Goal: Information Seeking & Learning: Check status

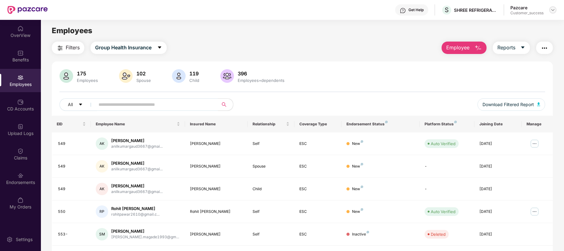
click at [555, 8] on div at bounding box center [552, 9] width 7 height 7
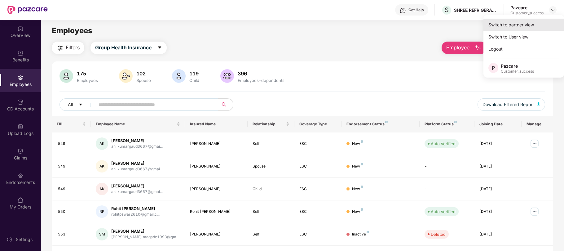
click at [502, 29] on div "Switch to partner view" at bounding box center [523, 25] width 81 height 12
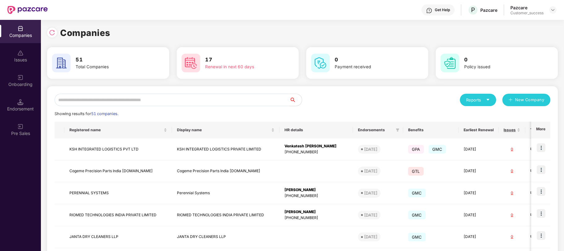
click at [253, 102] on input "text" at bounding box center [172, 100] width 235 height 12
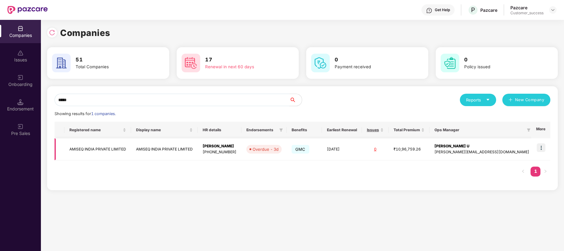
type input "*****"
click at [541, 147] on img at bounding box center [541, 147] width 9 height 9
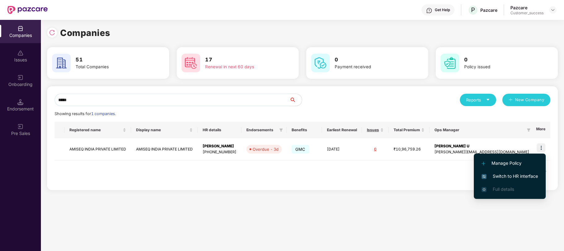
click at [517, 174] on span "Switch to HR interface" at bounding box center [509, 176] width 56 height 7
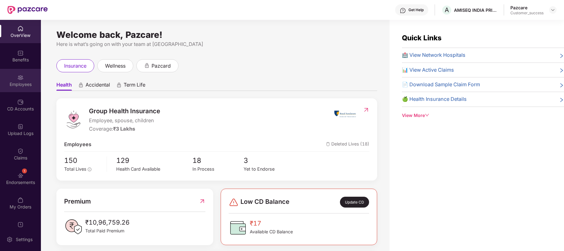
click at [21, 80] on div "Employees" at bounding box center [20, 80] width 41 height 23
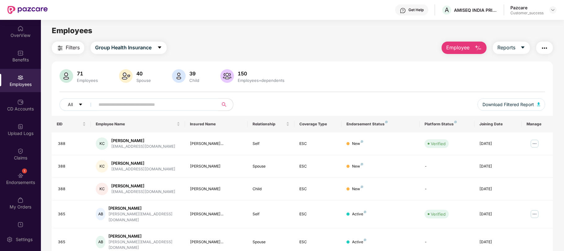
click at [130, 104] on input "text" at bounding box center [154, 104] width 111 height 9
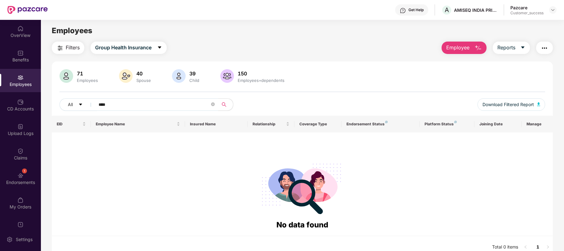
click at [129, 102] on input "****" at bounding box center [154, 104] width 111 height 9
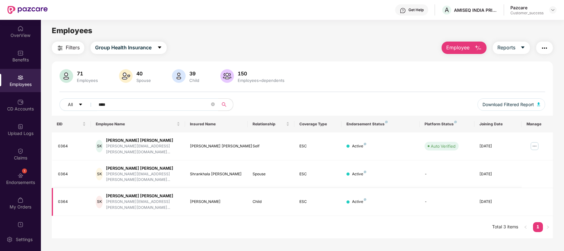
type input "****"
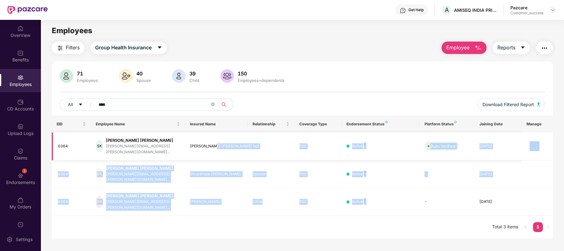
drag, startPoint x: 374, startPoint y: 191, endPoint x: 211, endPoint y: 143, distance: 170.2
click at [211, 143] on tbody "0364 SK [PERSON_NAME] Khare [EMAIL_ADDRESS][PERSON_NAME][DOMAIN_NAME]... [PERSO…" at bounding box center [302, 173] width 501 height 83
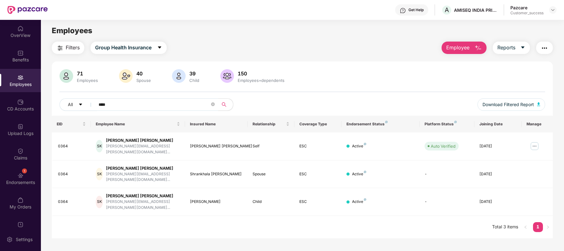
click at [118, 102] on input "****" at bounding box center [154, 104] width 111 height 9
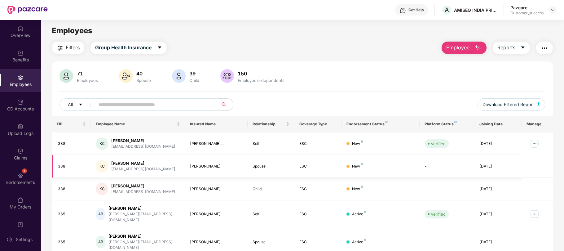
scroll to position [131, 0]
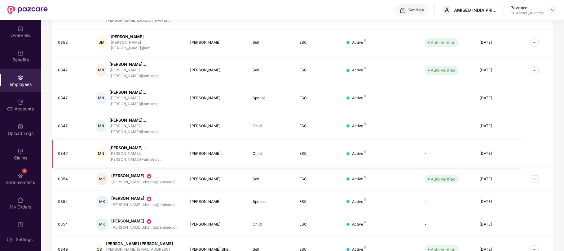
scroll to position [0, 0]
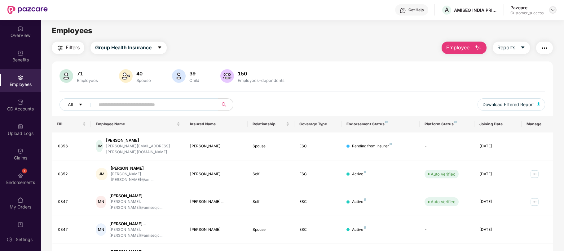
click at [552, 9] on img at bounding box center [552, 9] width 5 height 5
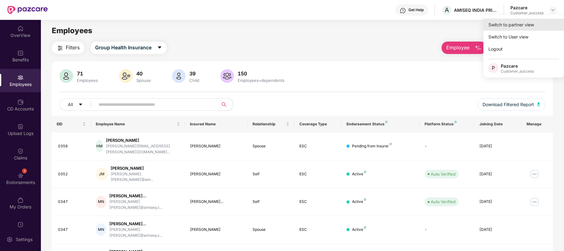
click at [515, 23] on div "Switch to partner view" at bounding box center [523, 25] width 81 height 12
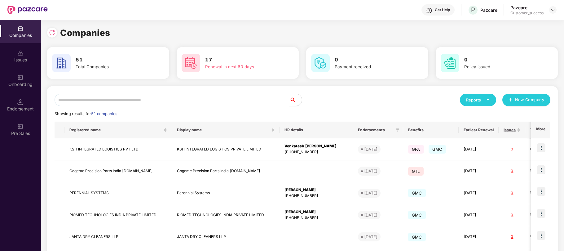
click at [236, 103] on input "text" at bounding box center [172, 100] width 235 height 12
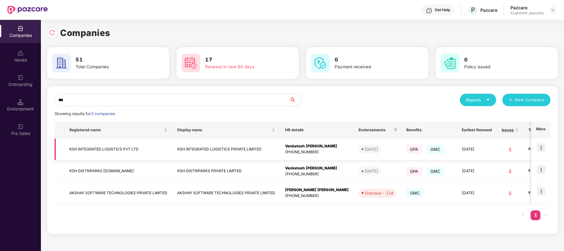
type input "***"
click at [541, 148] on img at bounding box center [541, 147] width 9 height 9
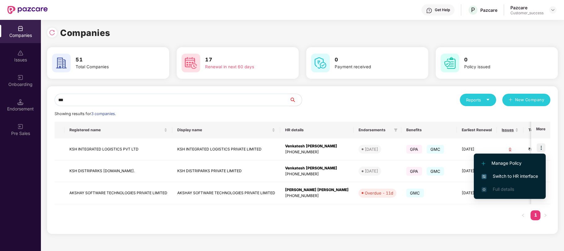
click at [507, 175] on span "Switch to HR interface" at bounding box center [509, 176] width 56 height 7
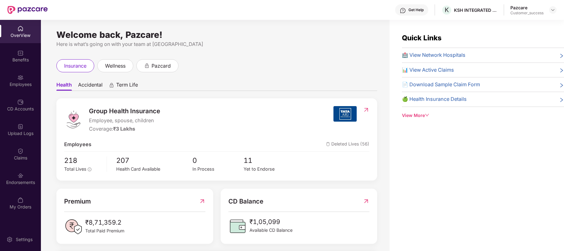
click at [23, 81] on div "Employees" at bounding box center [20, 84] width 41 height 6
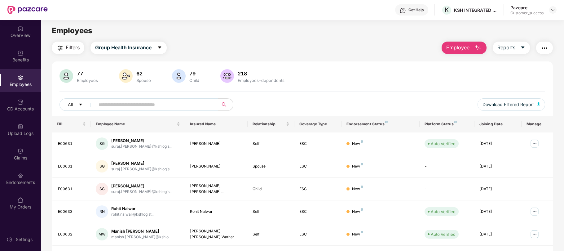
click at [112, 104] on input "text" at bounding box center [154, 104] width 111 height 9
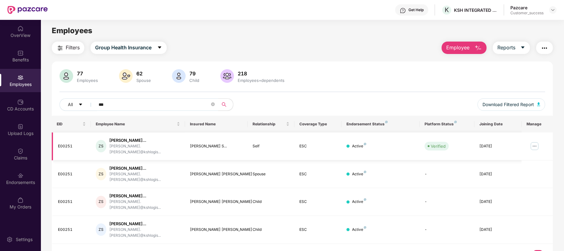
type input "***"
click at [536, 144] on img at bounding box center [534, 146] width 10 height 10
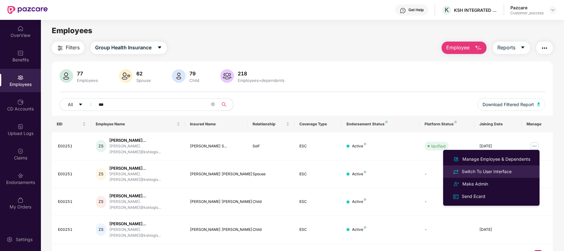
click at [491, 169] on div "Switch To User Interface" at bounding box center [486, 171] width 52 height 7
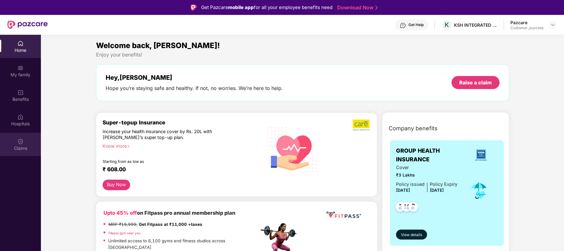
click at [20, 145] on div "Claims" at bounding box center [20, 148] width 41 height 6
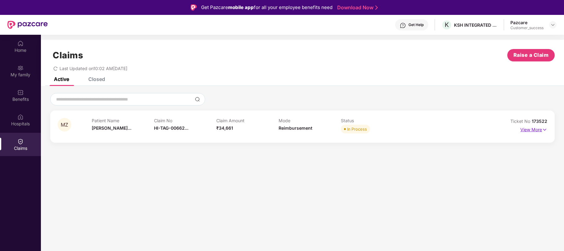
click at [545, 127] on img at bounding box center [544, 129] width 5 height 7
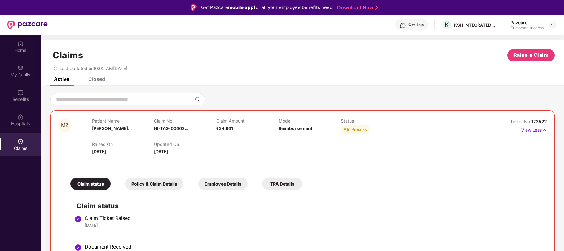
drag, startPoint x: 181, startPoint y: 150, endPoint x: 82, endPoint y: 117, distance: 104.2
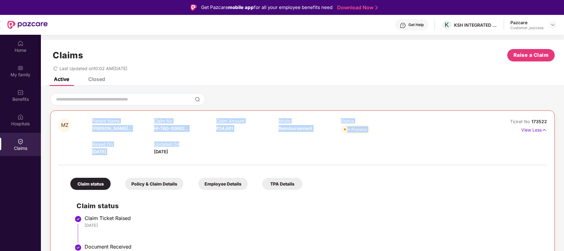
drag, startPoint x: 82, startPoint y: 117, endPoint x: 213, endPoint y: 147, distance: 134.0
click at [213, 147] on p "Updated On" at bounding box center [185, 143] width 62 height 5
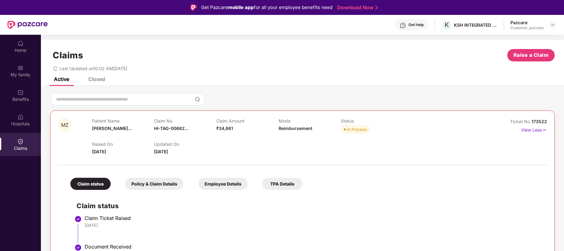
click at [213, 147] on p "Updated On" at bounding box center [185, 143] width 62 height 5
drag, startPoint x: 180, startPoint y: 151, endPoint x: 89, endPoint y: 117, distance: 97.3
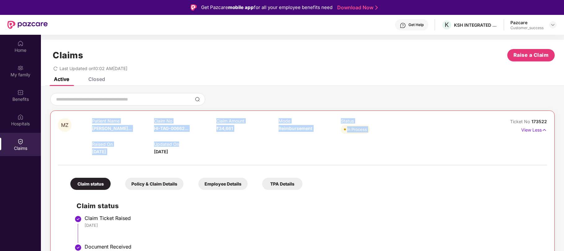
drag, startPoint x: 89, startPoint y: 117, endPoint x: 255, endPoint y: 146, distance: 168.6
click at [255, 146] on div "Raised On [DATE] Updated On [DATE]" at bounding box center [278, 145] width 373 height 20
drag, startPoint x: 142, startPoint y: 66, endPoint x: 52, endPoint y: 50, distance: 91.6
click at [52, 50] on div "Claims Raise a Claim Last Updated on 10:02 AM[DATE]" at bounding box center [302, 58] width 523 height 37
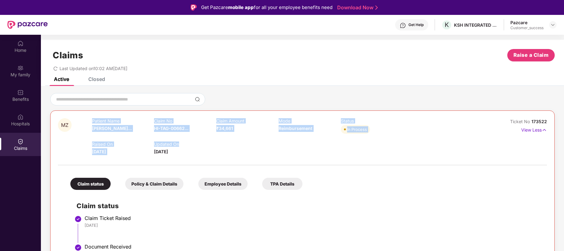
click at [53, 50] on h1 "Claims" at bounding box center [68, 55] width 30 height 11
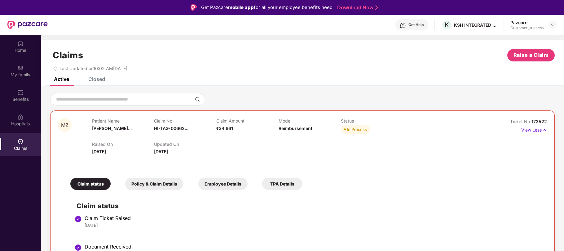
click at [53, 70] on icon "redo" at bounding box center [55, 68] width 4 height 4
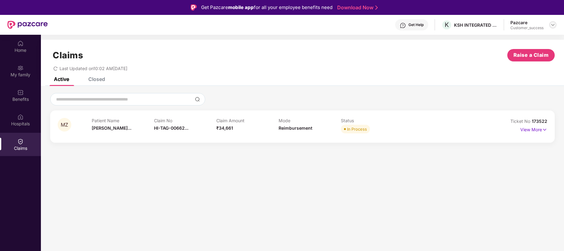
click at [551, 24] on img at bounding box center [552, 24] width 5 height 5
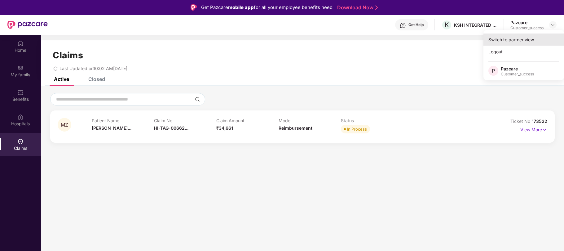
click at [520, 43] on div "Switch to partner view" at bounding box center [523, 39] width 81 height 12
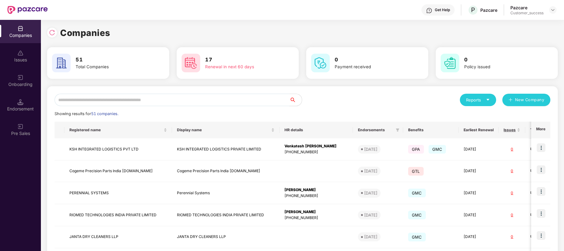
click at [76, 99] on input "text" at bounding box center [172, 100] width 235 height 12
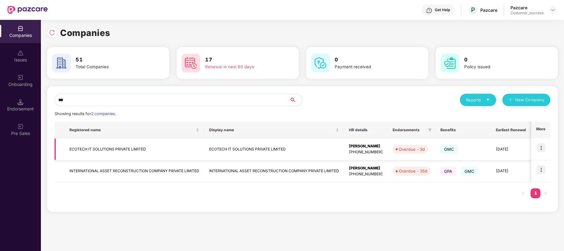
type input "***"
click at [545, 144] on img at bounding box center [541, 147] width 9 height 9
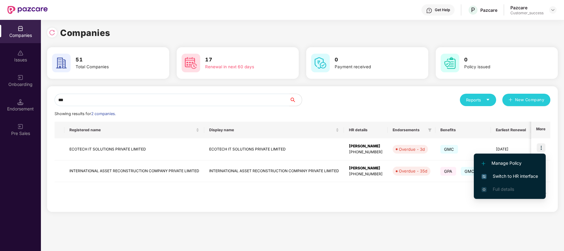
click at [509, 176] on span "Switch to HR interface" at bounding box center [509, 176] width 56 height 7
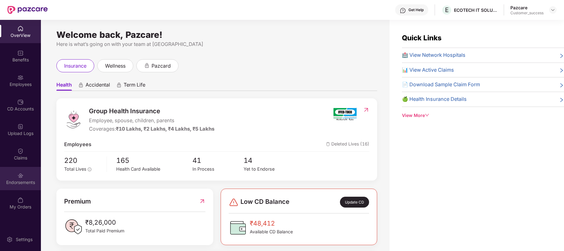
click at [17, 177] on div "Endorsements" at bounding box center [20, 178] width 41 height 23
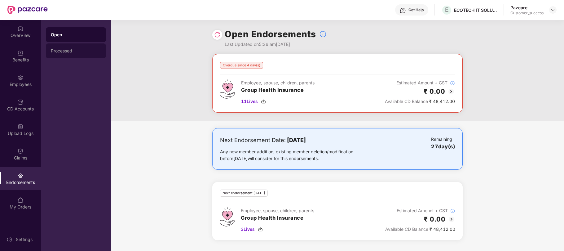
click at [76, 52] on div "Processed" at bounding box center [76, 50] width 50 height 5
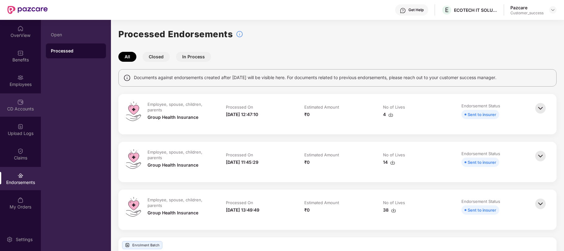
click at [15, 106] on div "CD Accounts" at bounding box center [20, 109] width 41 height 6
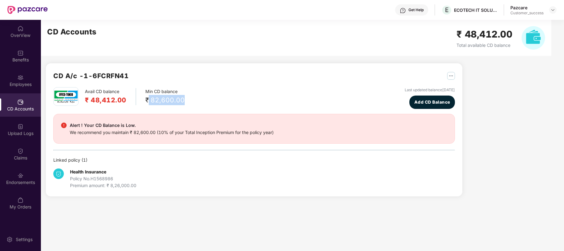
drag, startPoint x: 183, startPoint y: 98, endPoint x: 148, endPoint y: 101, distance: 35.1
click at [148, 101] on div "Avail CD balance ₹ 48,412.00 Min CD balance ₹ 82,600.00 Last updated balance [D…" at bounding box center [253, 98] width 401 height 22
click at [148, 101] on div "₹ 82,600.00" at bounding box center [164, 100] width 39 height 10
drag, startPoint x: 149, startPoint y: 100, endPoint x: 212, endPoint y: 96, distance: 63.6
click at [212, 96] on div "Avail CD balance ₹ 48,412.00 Min CD balance ₹ 82,600.00 Last updated balance [D…" at bounding box center [253, 98] width 401 height 22
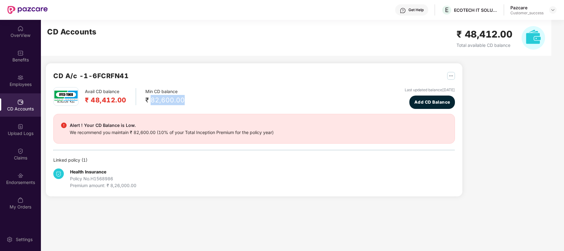
click at [212, 96] on div "Avail CD balance ₹ 48,412.00 Min CD balance ₹ 82,600.00 Last updated balance [D…" at bounding box center [253, 98] width 401 height 22
